Goal: Navigation & Orientation: Find specific page/section

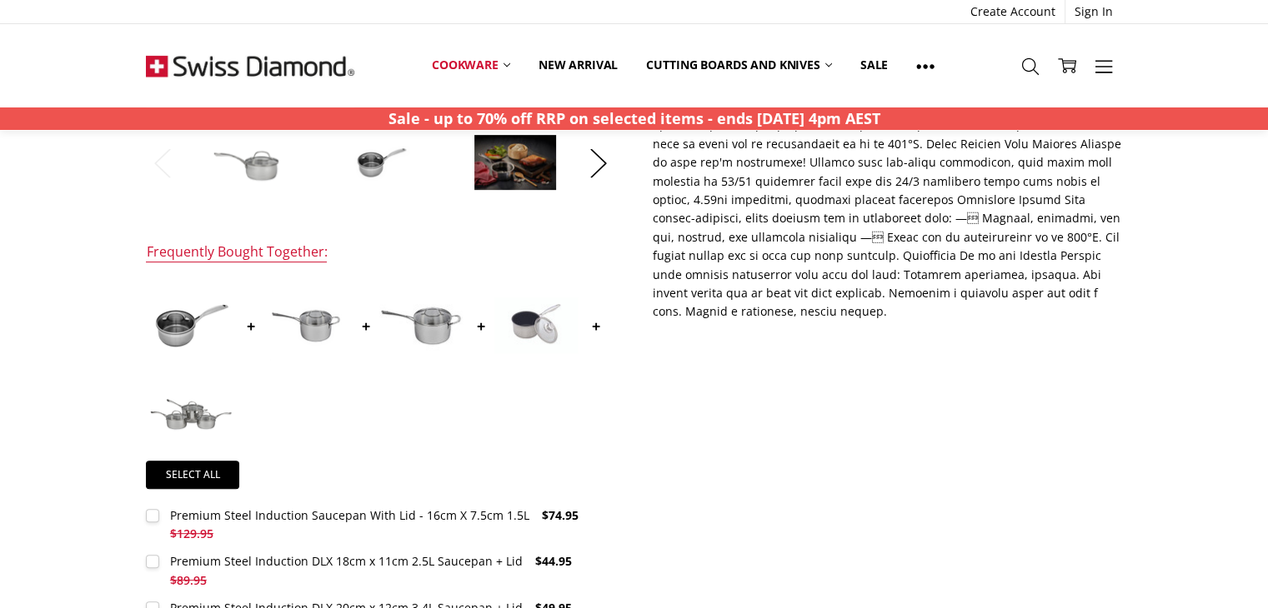
scroll to position [583, 0]
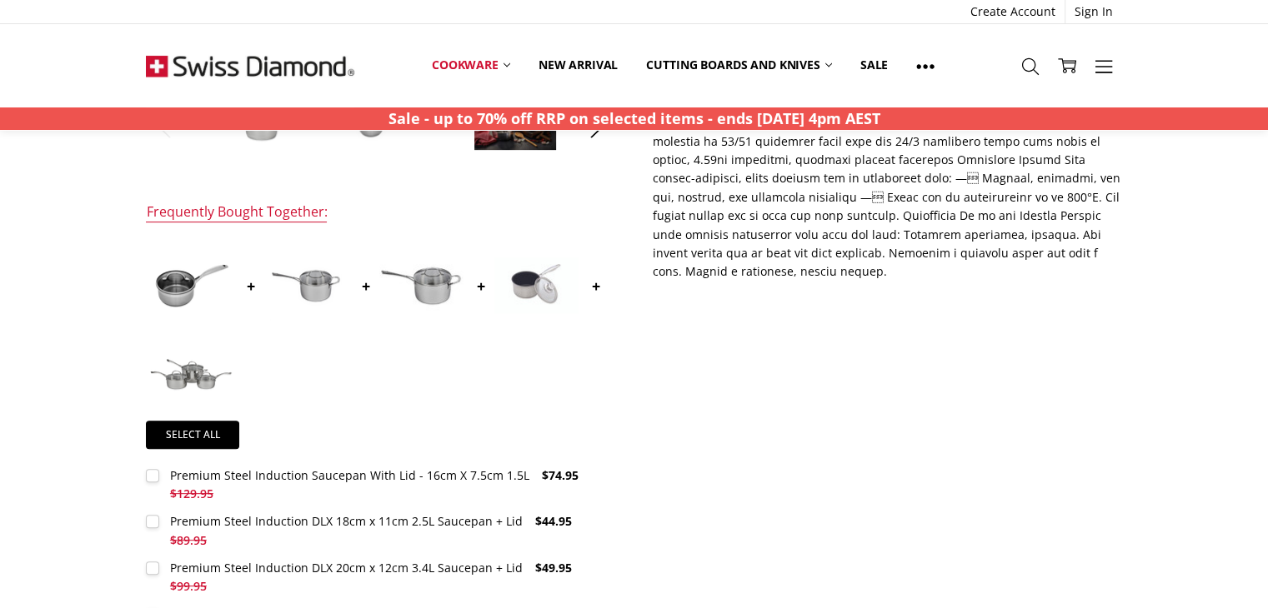
click at [548, 471] on span "$74.95" at bounding box center [560, 476] width 37 height 16
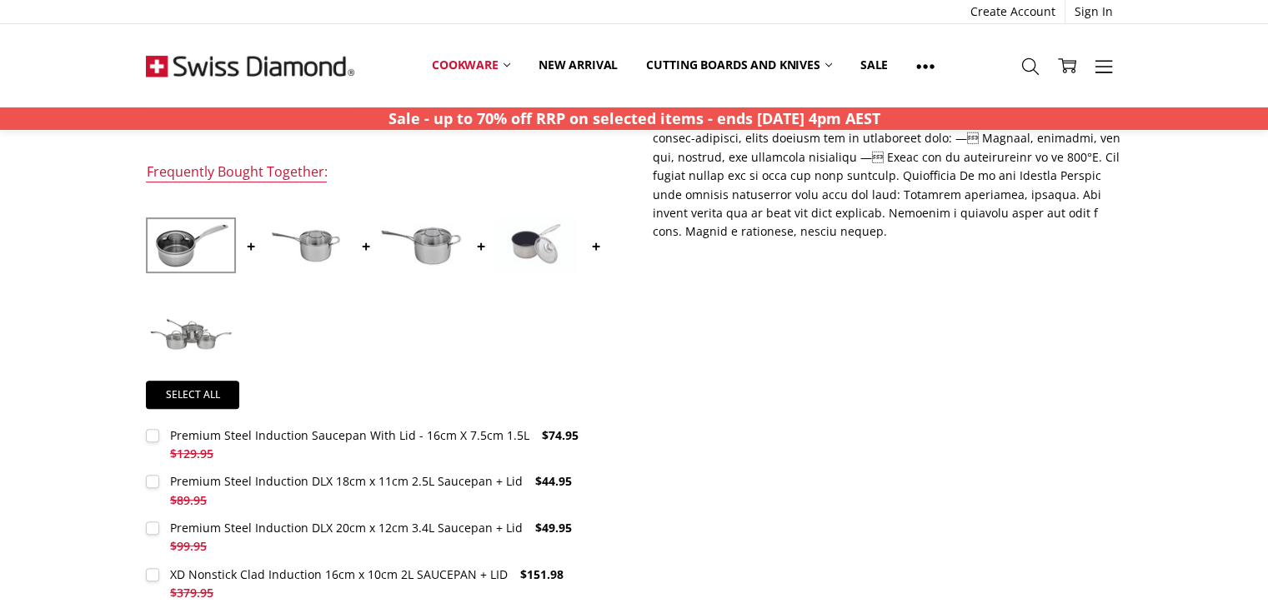
scroll to position [250, 0]
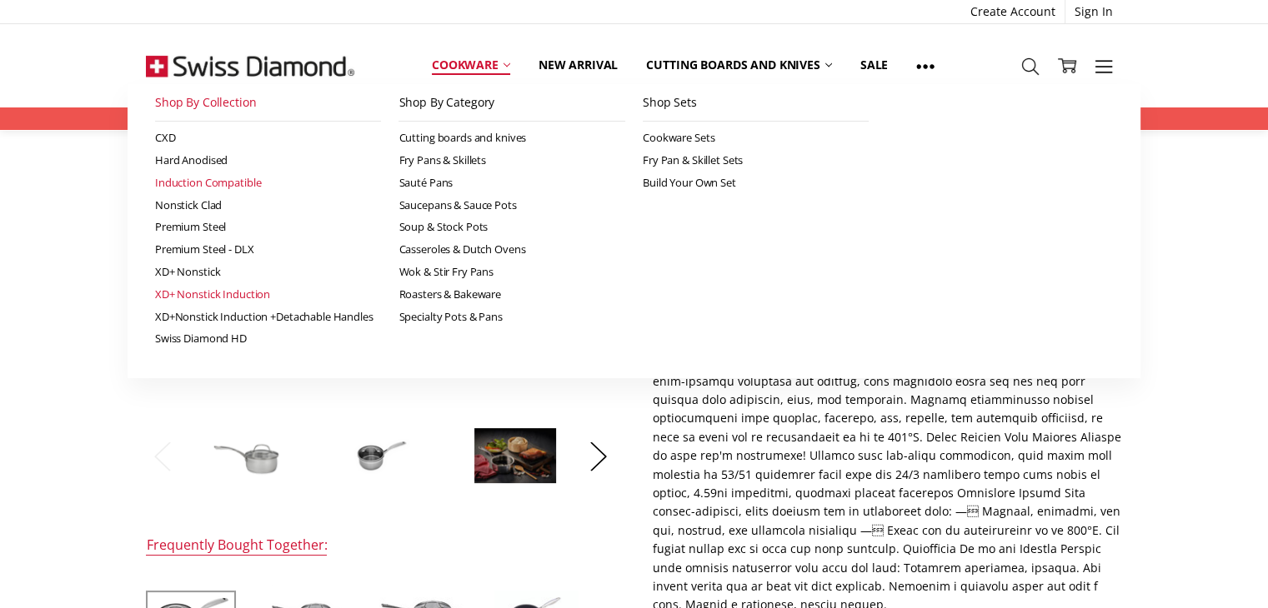
click at [247, 291] on link "XD+ Nonstick Induction" at bounding box center [268, 294] width 227 height 23
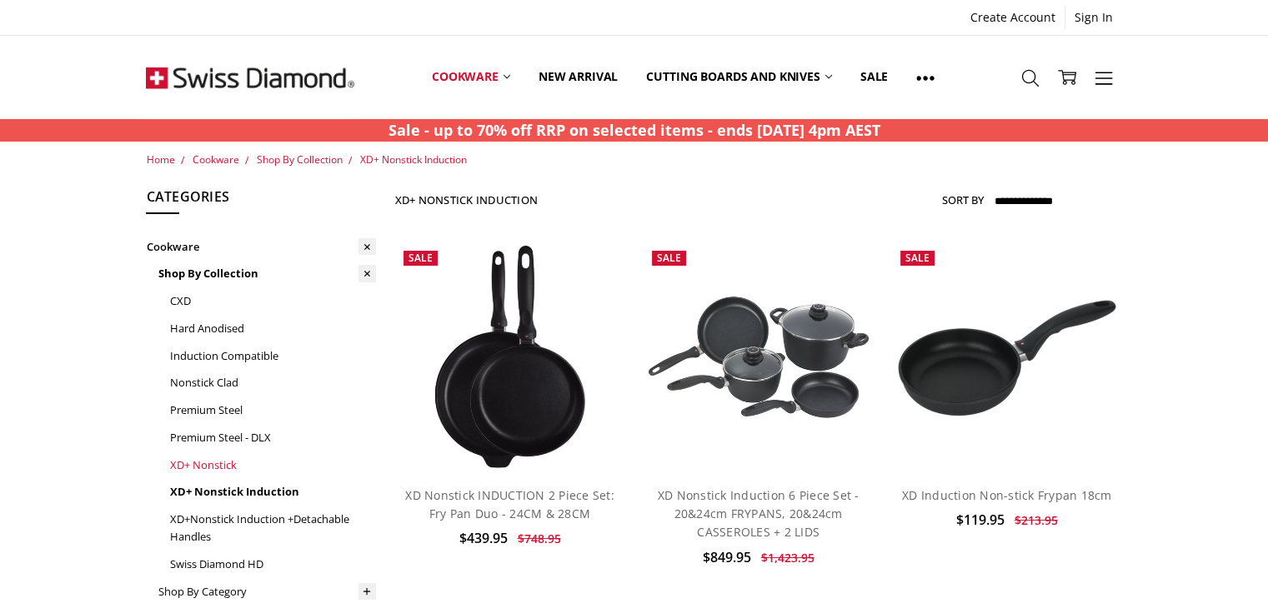
click at [224, 460] on link "XD+ Nonstick" at bounding box center [272, 466] width 207 height 28
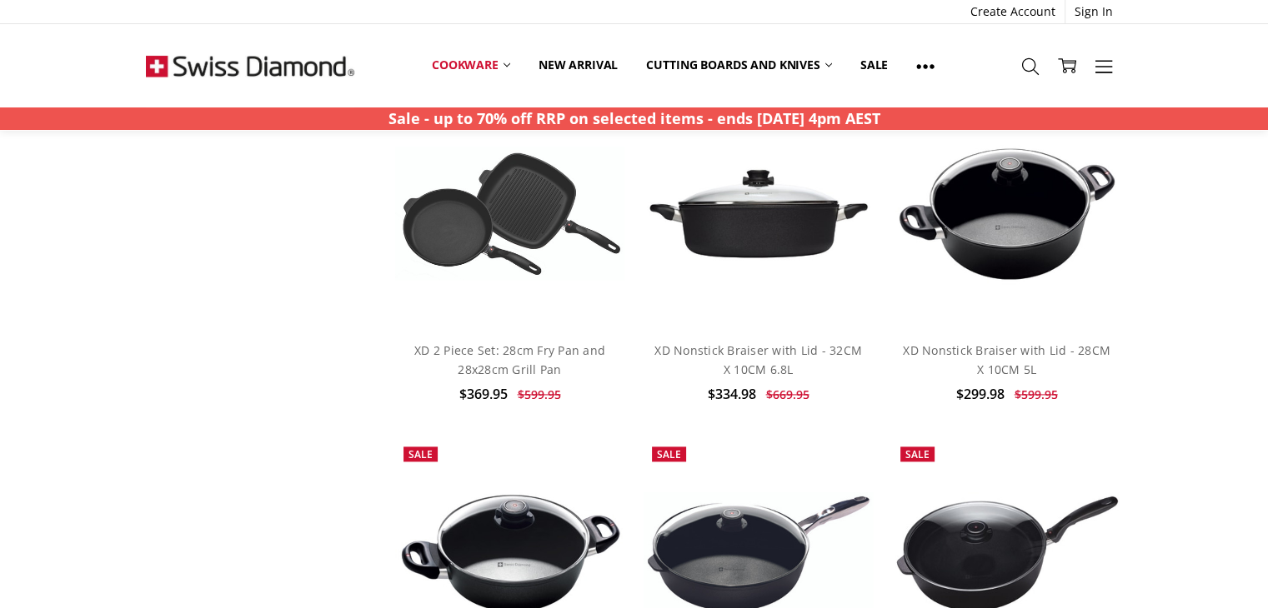
scroll to position [2167, 0]
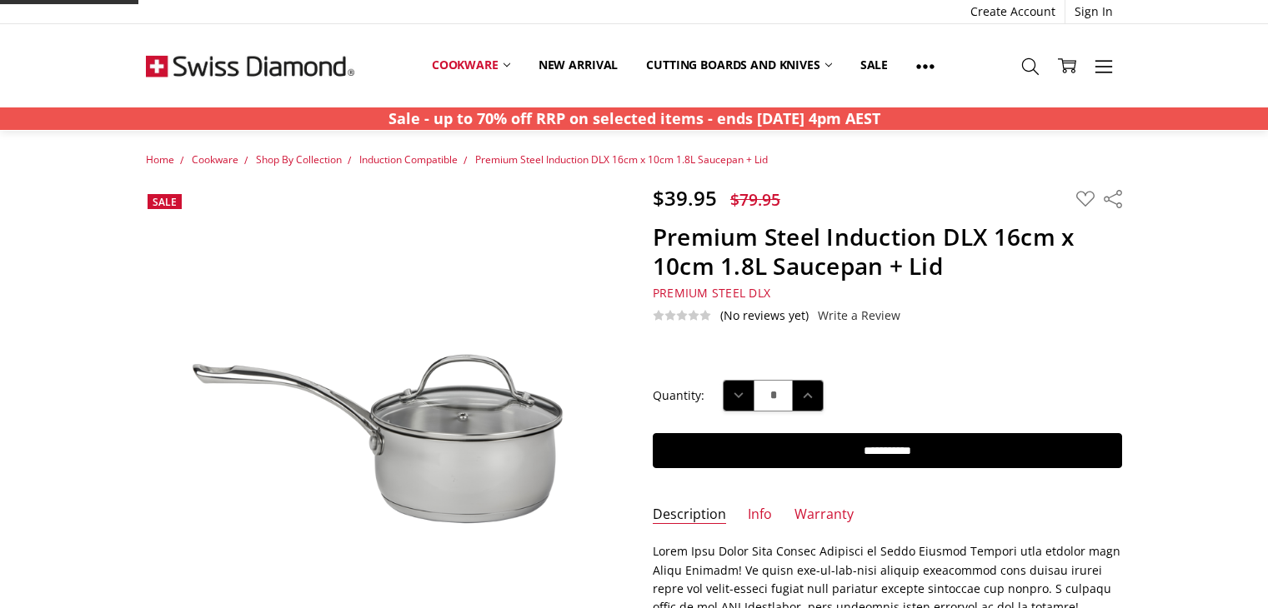
scroll to position [250, 0]
